Goal: Task Accomplishment & Management: Manage account settings

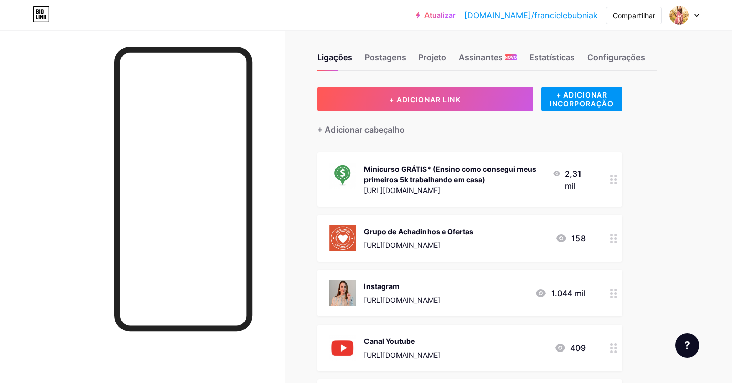
scroll to position [8, 0]
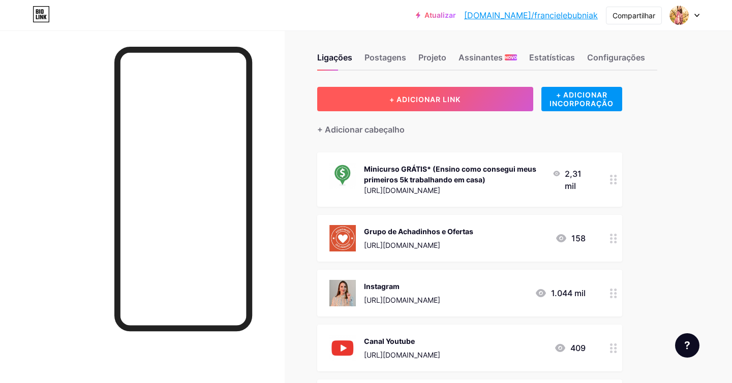
click at [459, 105] on button "+ ADICIONAR LINK" at bounding box center [425, 99] width 216 height 24
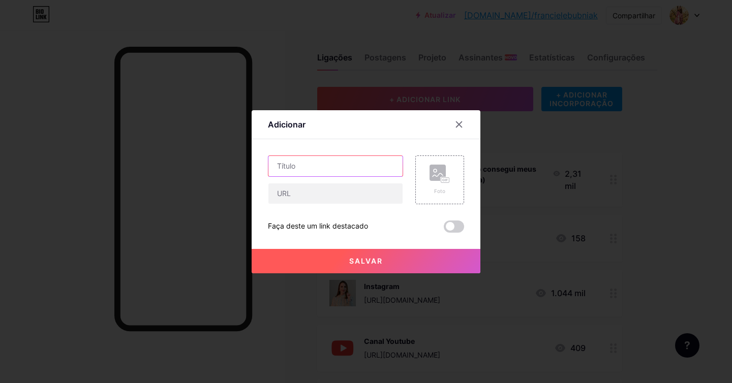
click at [359, 165] on input "text" at bounding box center [335, 166] width 134 height 20
type input "Kit Divisórias Acrílico"
click at [380, 193] on input "text" at bounding box center [335, 193] width 134 height 20
paste input "[URL][DOMAIN_NAME]"
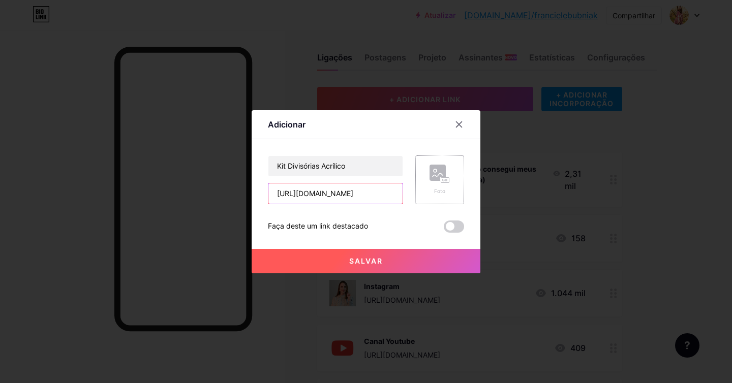
type input "[URL][DOMAIN_NAME]"
click at [442, 191] on font "Foto" at bounding box center [439, 191] width 11 height 6
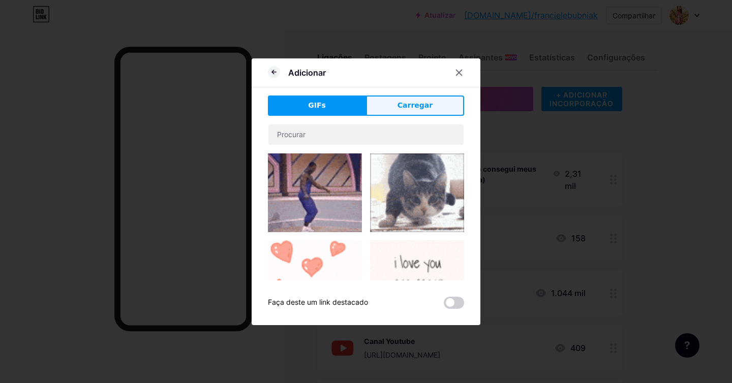
click at [431, 105] on button "Carregar" at bounding box center [415, 106] width 98 height 20
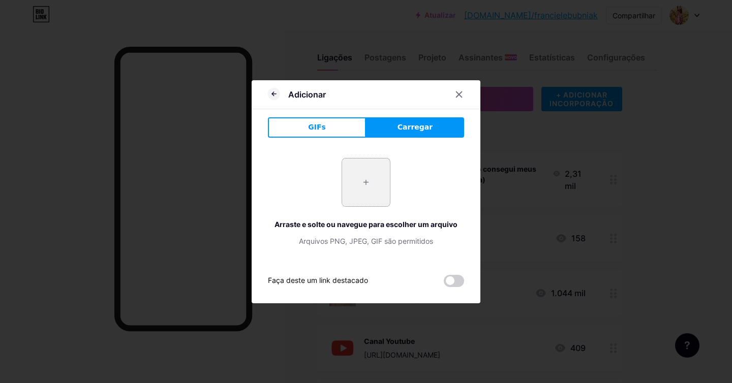
click at [378, 173] on input "file" at bounding box center [366, 183] width 48 height 48
type input "C:\fakepath\Captura de Tela [DATE] às 22.49.50.png"
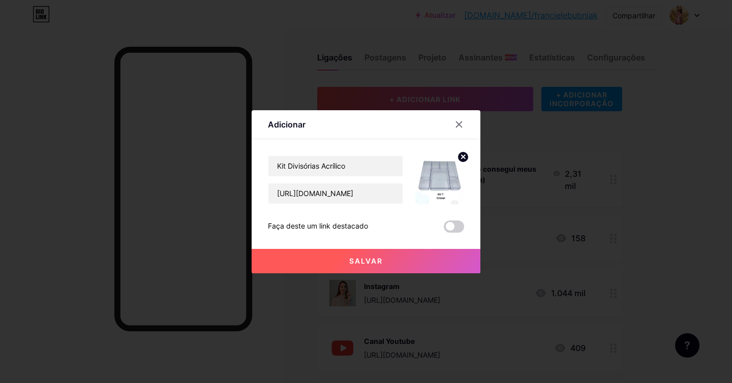
click at [419, 265] on button "Salvar" at bounding box center [366, 261] width 229 height 24
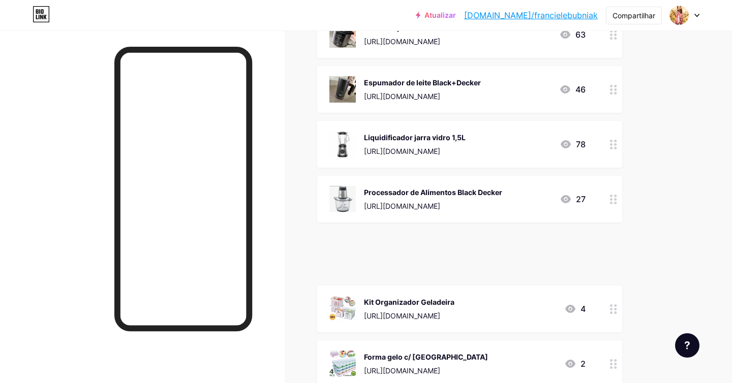
scroll to position [759, 0]
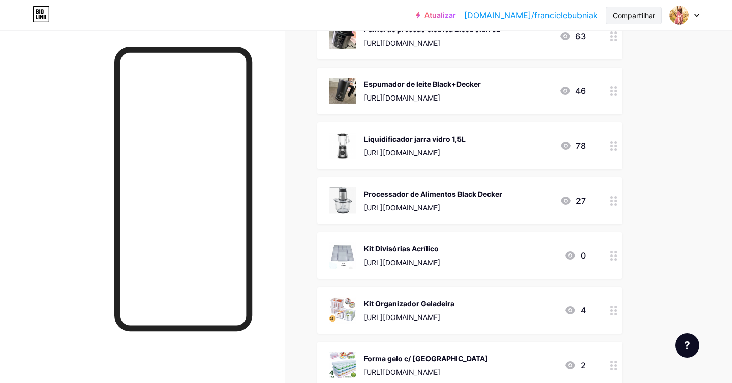
drag, startPoint x: 614, startPoint y: 96, endPoint x: 649, endPoint y: 11, distance: 91.8
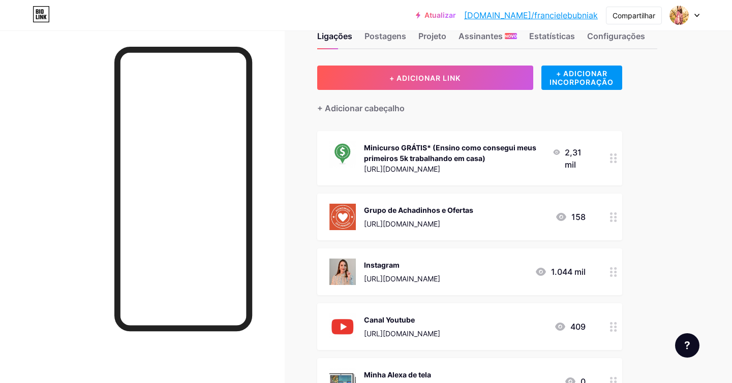
scroll to position [0, 0]
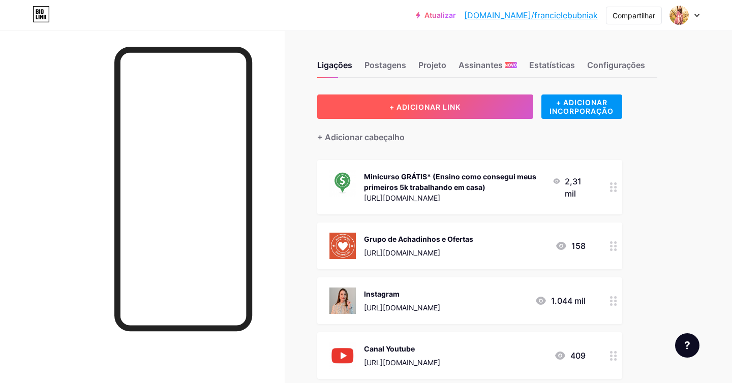
click at [440, 106] on font "+ ADICIONAR LINK" at bounding box center [424, 107] width 71 height 9
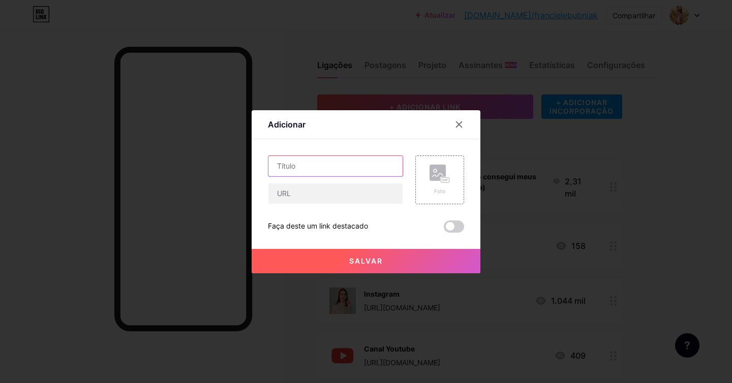
click at [337, 164] on input "text" at bounding box center [335, 166] width 134 height 20
type input "Porta pincél"
click at [328, 197] on input "text" at bounding box center [335, 193] width 134 height 20
paste input "[URL][DOMAIN_NAME]"
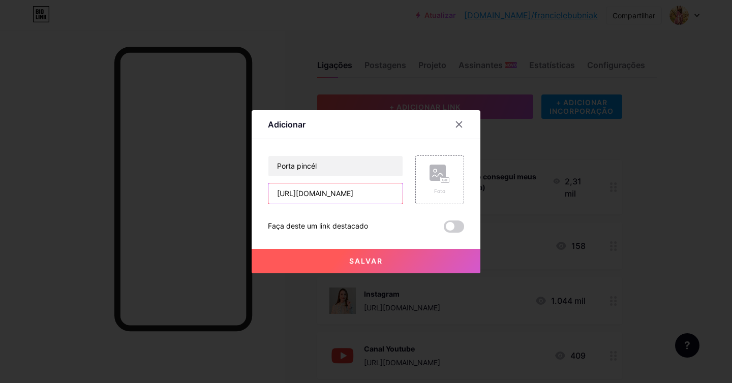
type input "[URL][DOMAIN_NAME]"
click at [412, 184] on div "Foto" at bounding box center [433, 179] width 61 height 49
click at [435, 181] on icon at bounding box center [439, 174] width 20 height 19
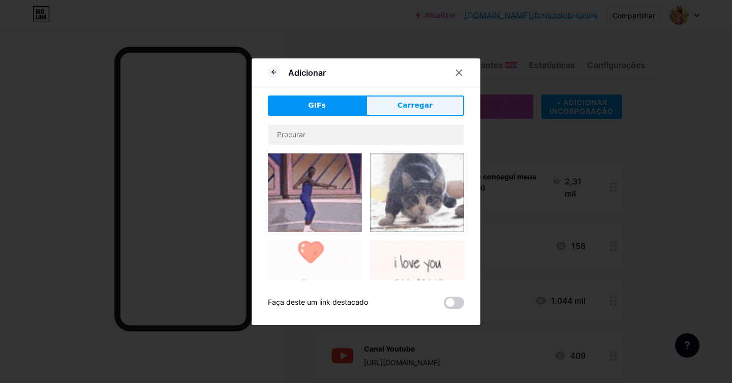
click at [415, 109] on span "Carregar" at bounding box center [414, 105] width 35 height 11
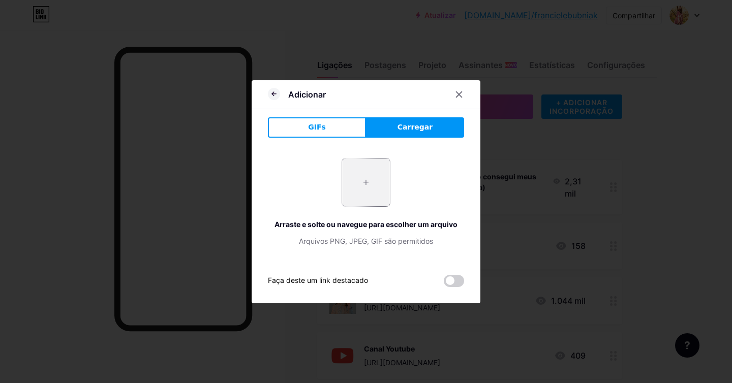
click at [377, 186] on input "file" at bounding box center [366, 183] width 48 height 48
type input "C:\fakepath\Captura de Tela [DATE] às 22.51.02.png"
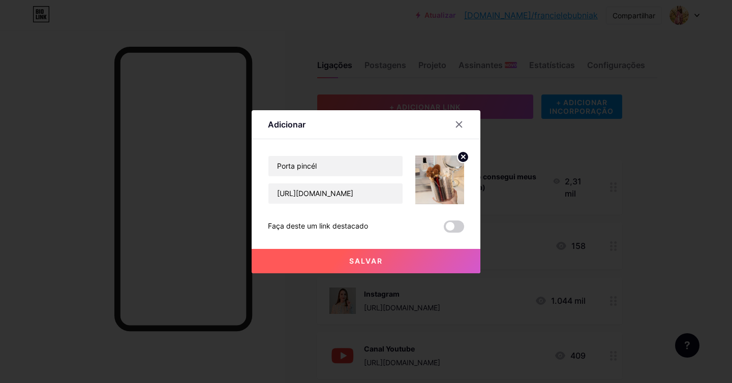
click at [441, 268] on button "Salvar" at bounding box center [366, 261] width 229 height 24
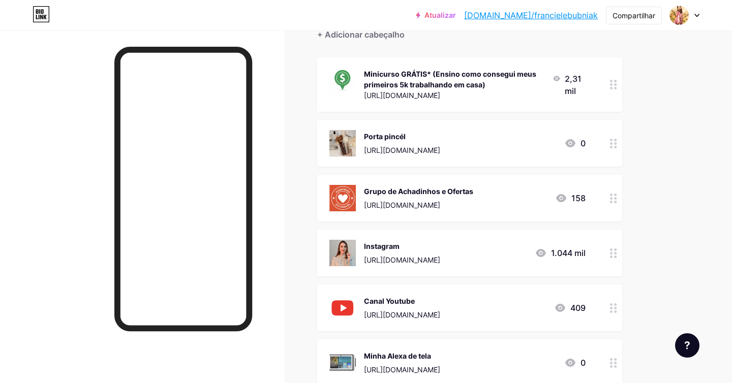
scroll to position [253, 0]
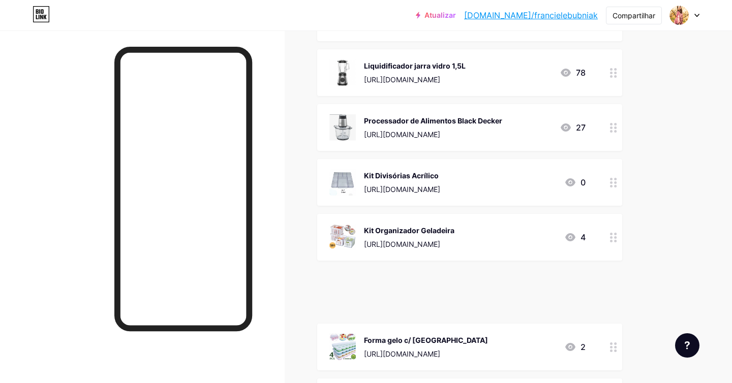
scroll to position [833, 0]
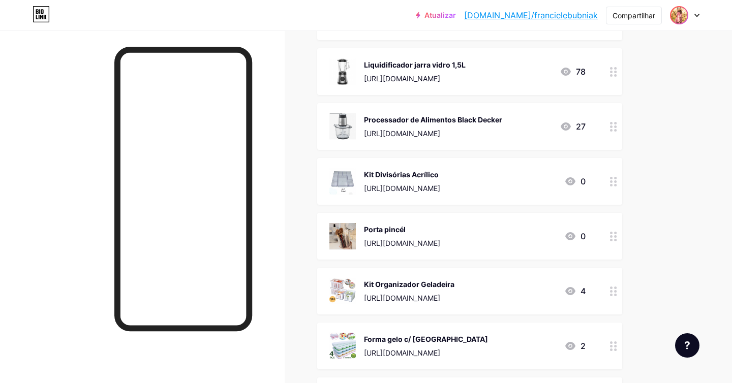
drag, startPoint x: 613, startPoint y: 244, endPoint x: 675, endPoint y: 18, distance: 234.6
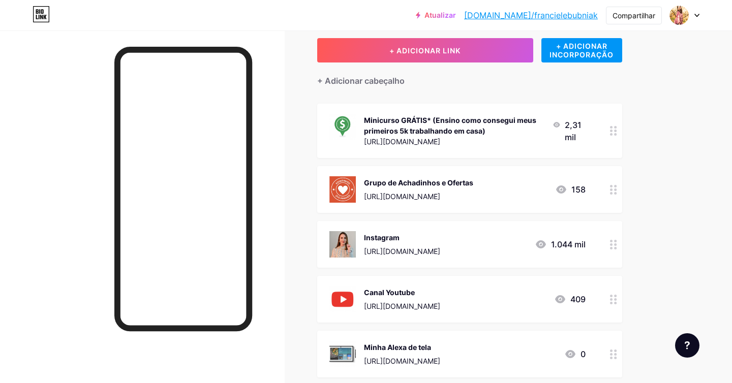
scroll to position [0, 0]
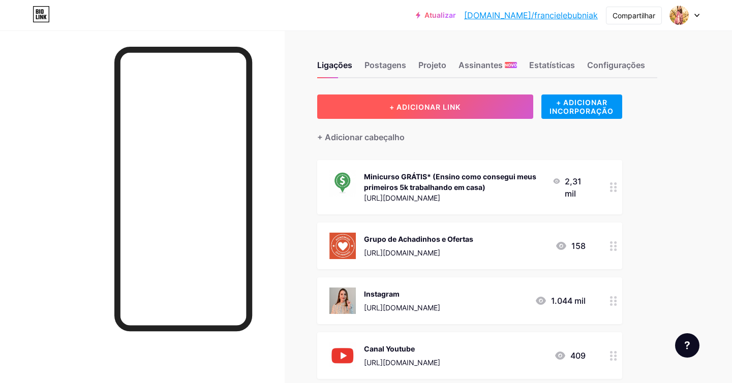
click at [469, 118] on button "+ ADICIONAR LINK" at bounding box center [425, 107] width 216 height 24
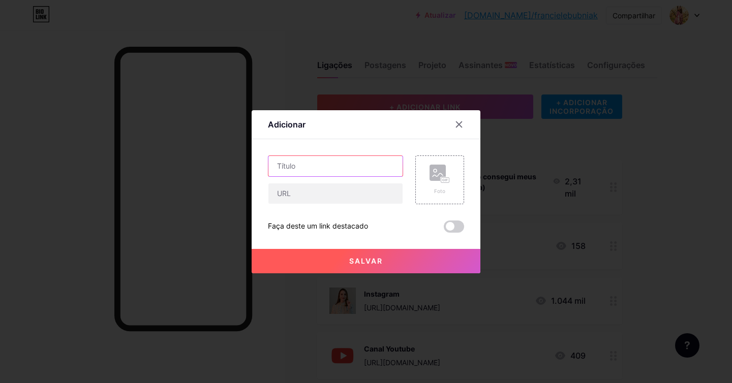
click at [308, 170] on input "text" at bounding box center [335, 166] width 134 height 20
type input "Abajur de mesa LED"
click at [303, 194] on input "text" at bounding box center [335, 193] width 134 height 20
paste input "[URL][DOMAIN_NAME]"
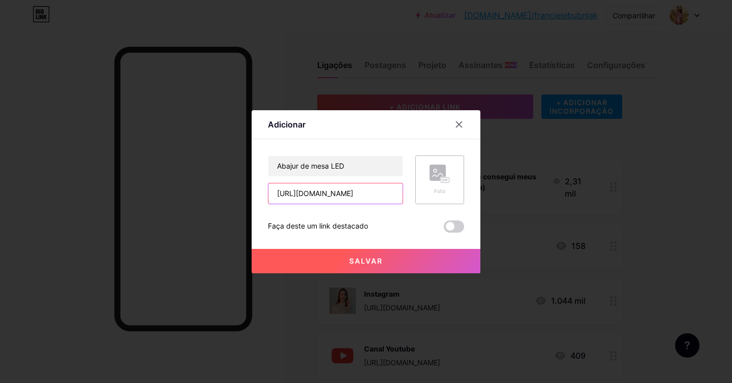
type input "[URL][DOMAIN_NAME]"
click at [452, 177] on div "Foto" at bounding box center [439, 179] width 49 height 49
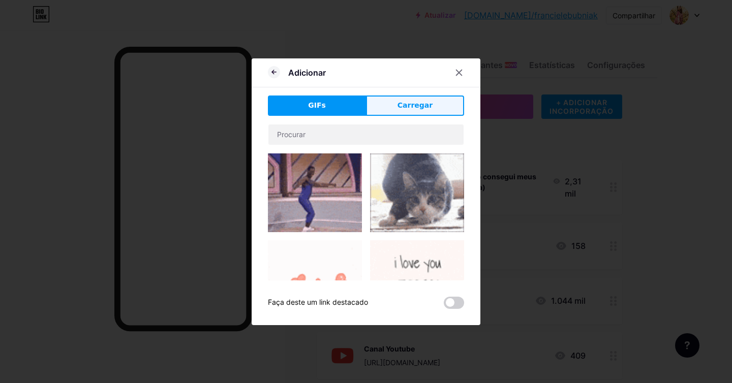
click at [434, 104] on button "Carregar" at bounding box center [415, 106] width 98 height 20
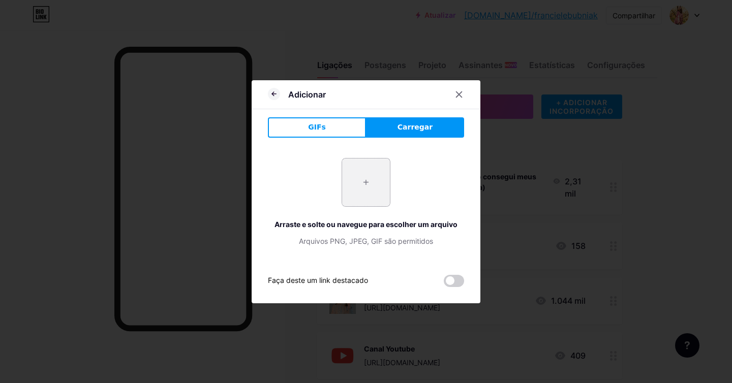
click at [376, 181] on input "file" at bounding box center [366, 183] width 48 height 48
type input "C:\fakepath\Captura de Tela [DATE] às 22.53.24.png"
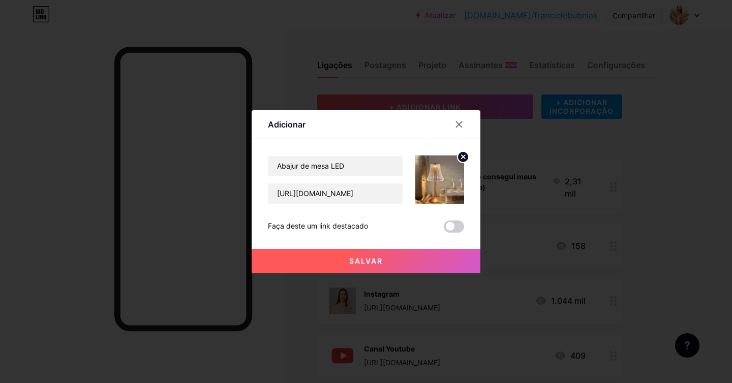
click at [435, 264] on button "Salvar" at bounding box center [366, 261] width 229 height 24
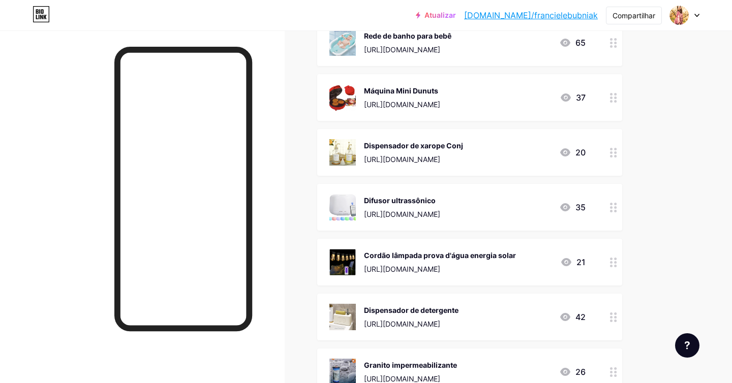
scroll to position [3119, 0]
click at [619, 154] on div at bounding box center [613, 153] width 17 height 47
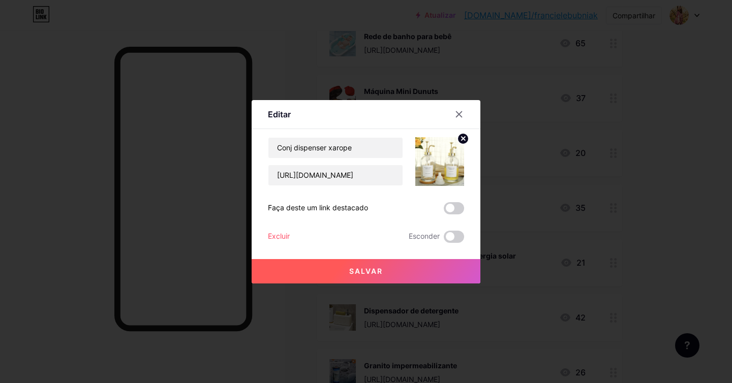
click at [283, 234] on font "Excluir" at bounding box center [279, 236] width 22 height 9
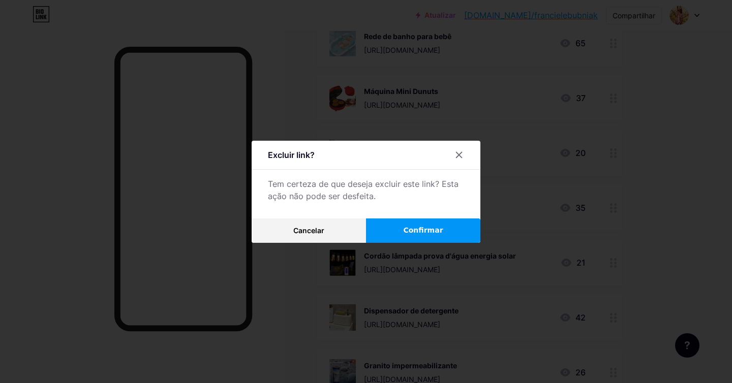
click at [414, 222] on button "Confirmar" at bounding box center [423, 231] width 114 height 24
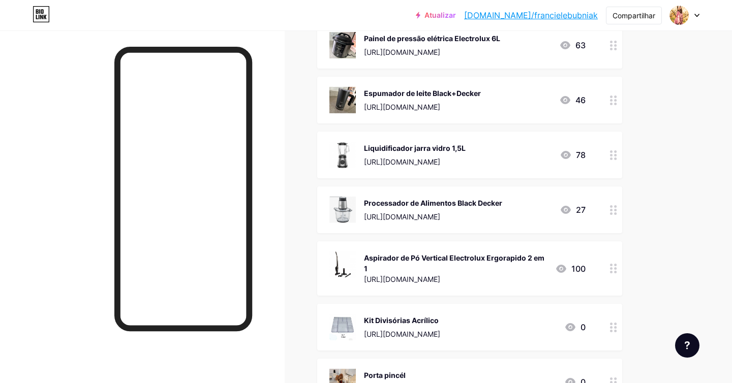
scroll to position [749, 0]
click at [475, 260] on font "Aspirador de Pó Vertical Electrolux Ergorapido 2 em 1" at bounding box center [454, 263] width 180 height 19
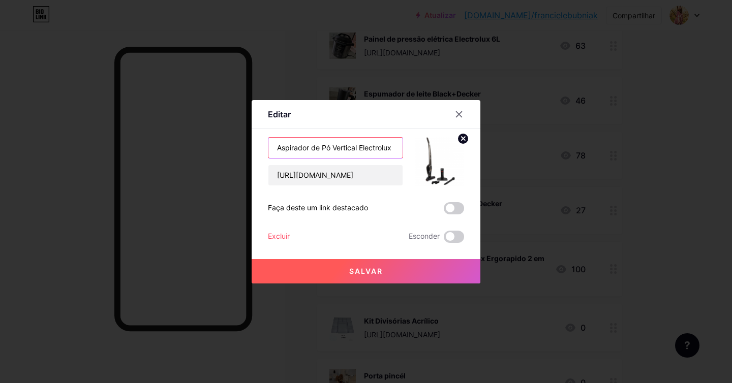
click at [396, 146] on input "Aspirador de Pó Vertical Electrolux Ergorapido 2 em 1" at bounding box center [335, 148] width 134 height 20
drag, startPoint x: 393, startPoint y: 147, endPoint x: 440, endPoint y: 147, distance: 46.2
click at [440, 147] on div "Aspirador de Pó Vertical Electrolux Ergorapido 2 em 1 [URL][DOMAIN_NAME]" at bounding box center [366, 161] width 196 height 49
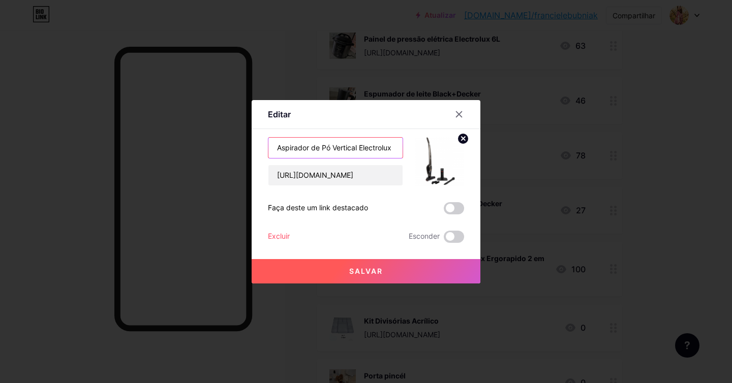
type input "Aspirador de Pó Vertical Electrolux"
click at [403, 258] on div "Salvar" at bounding box center [366, 263] width 229 height 41
click at [408, 268] on button "Salvar" at bounding box center [366, 271] width 229 height 24
